Goal: Information Seeking & Learning: Learn about a topic

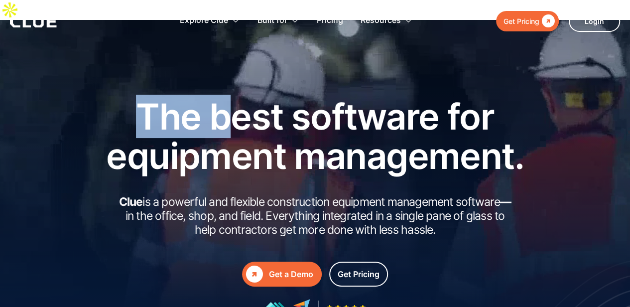
drag, startPoint x: 232, startPoint y: 91, endPoint x: 228, endPoint y: 95, distance: 5.6
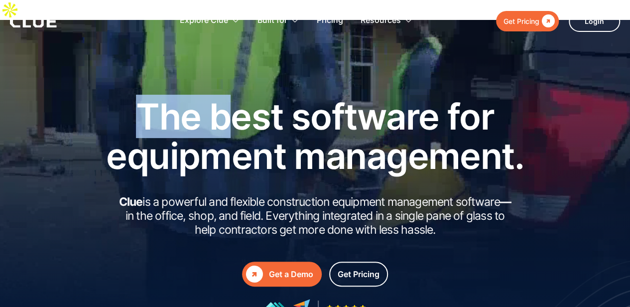
click at [228, 95] on div "The best software for equipment management. Clue is a powerful and flexible con…" at bounding box center [315, 220] width 630 height 401
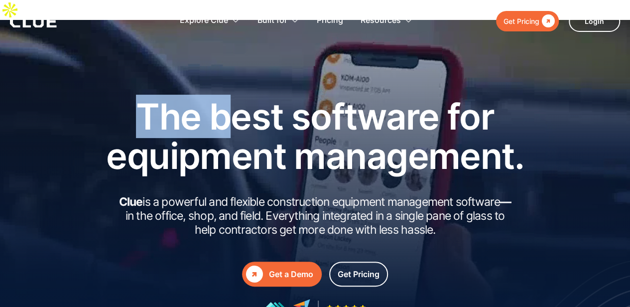
click at [533, 22] on div "Get Pricing" at bounding box center [521, 21] width 36 height 12
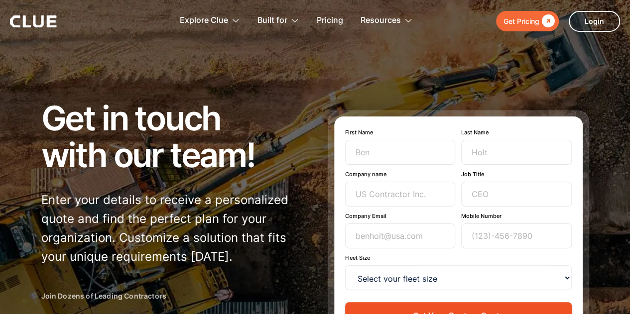
click at [28, 22] on icon at bounding box center [33, 21] width 47 height 12
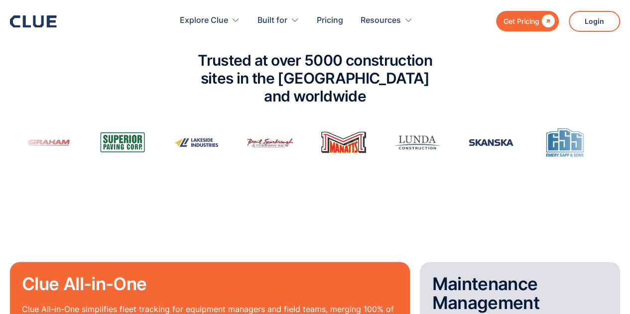
scroll to position [647, 0]
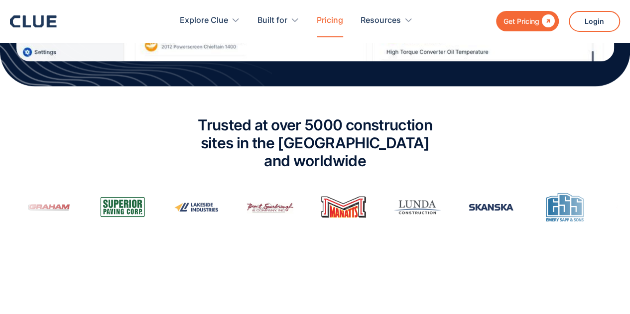
click at [330, 18] on link "Pricing" at bounding box center [330, 20] width 26 height 31
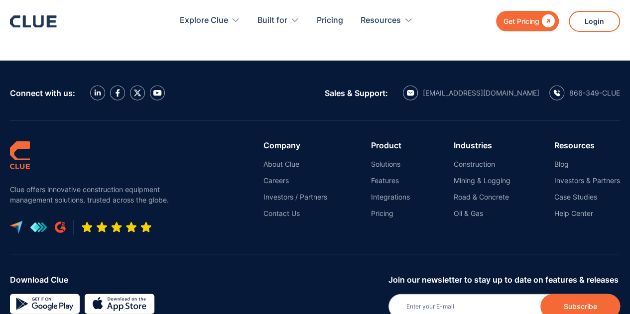
scroll to position [1165, 0]
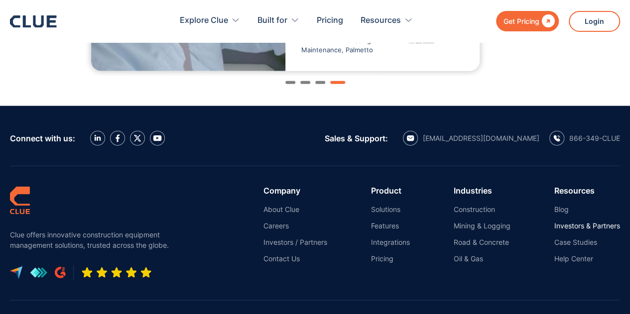
click at [591, 222] on link "Investors & Partners" at bounding box center [587, 226] width 66 height 9
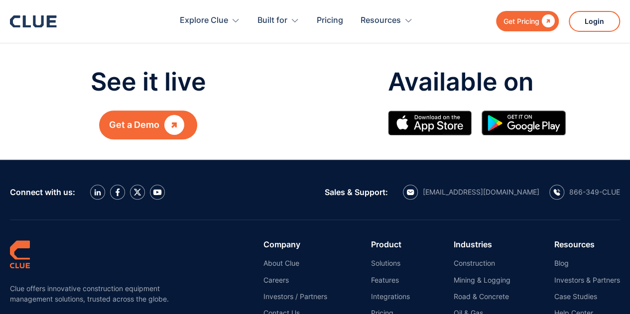
scroll to position [2340, 0]
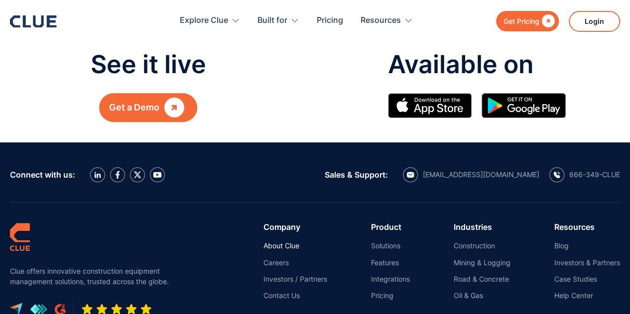
click at [275, 241] on link "About Clue" at bounding box center [295, 245] width 64 height 9
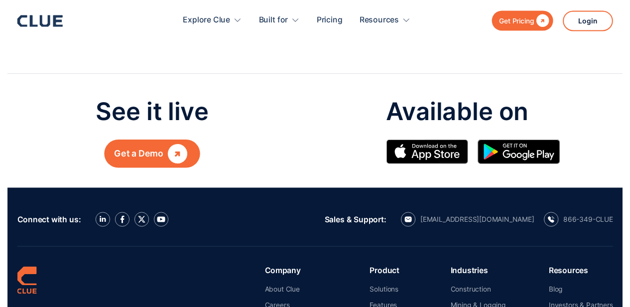
scroll to position [1195, 0]
